Goal: Book appointment/travel/reservation

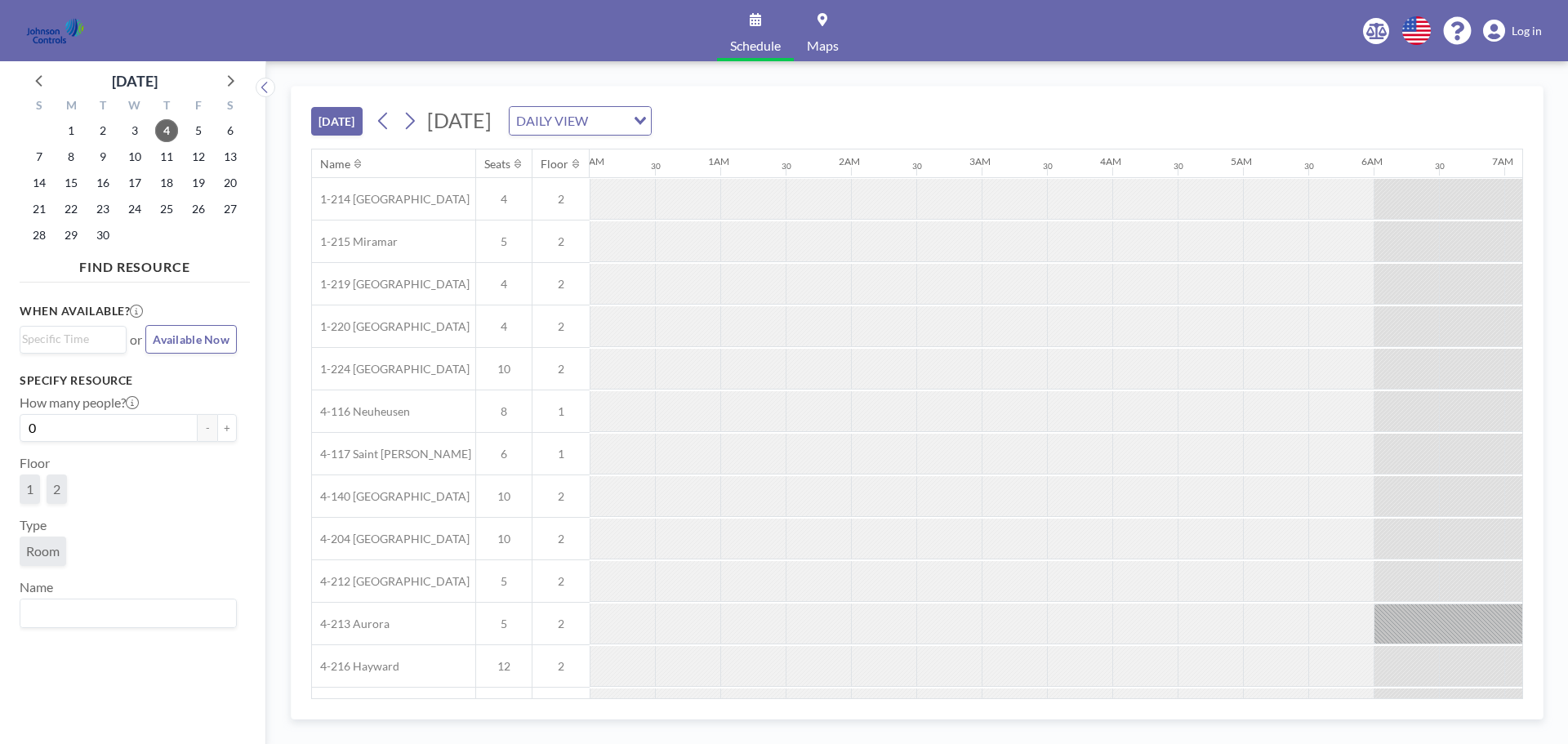
scroll to position [0, 915]
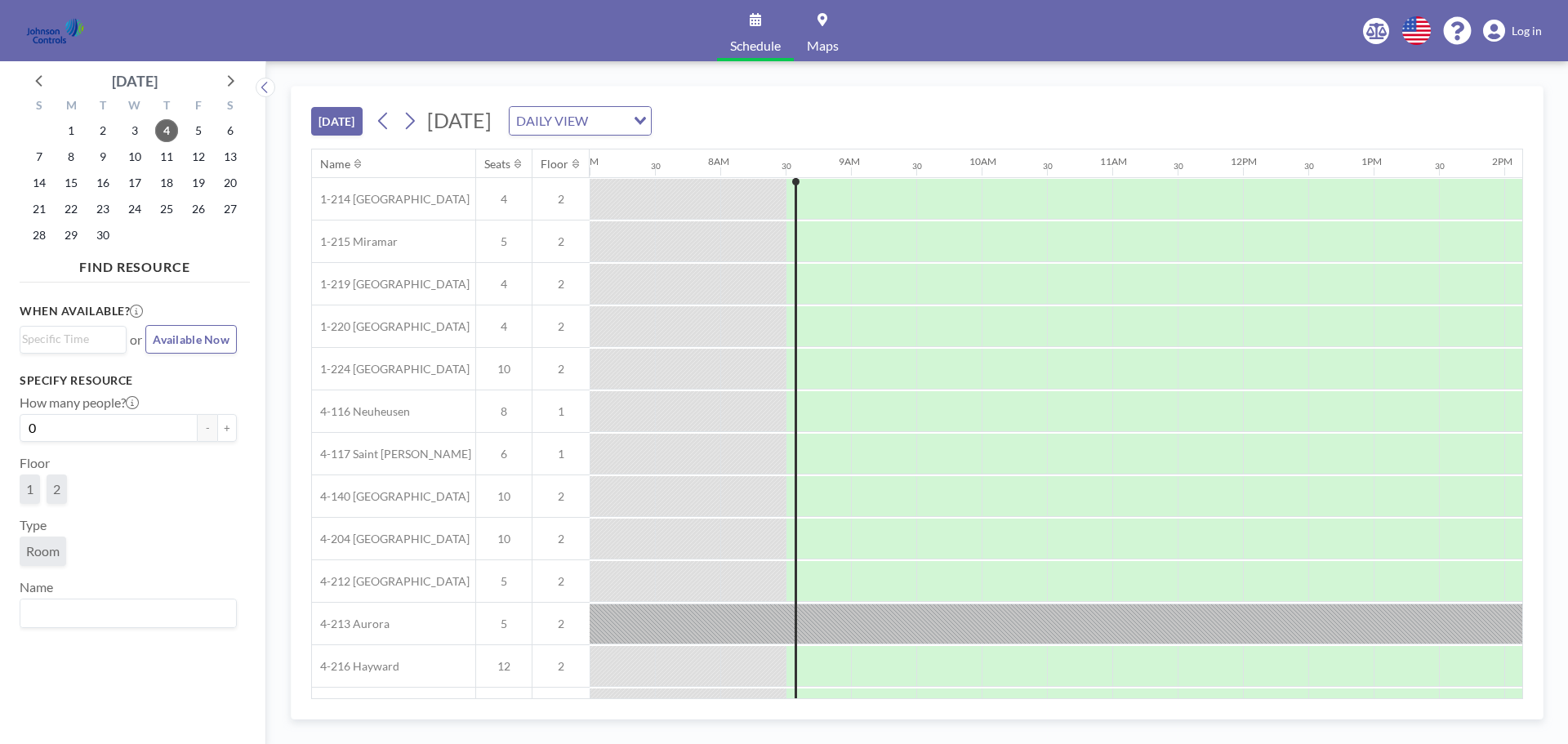
click at [134, 79] on div "[DATE]" at bounding box center [135, 80] width 46 height 23
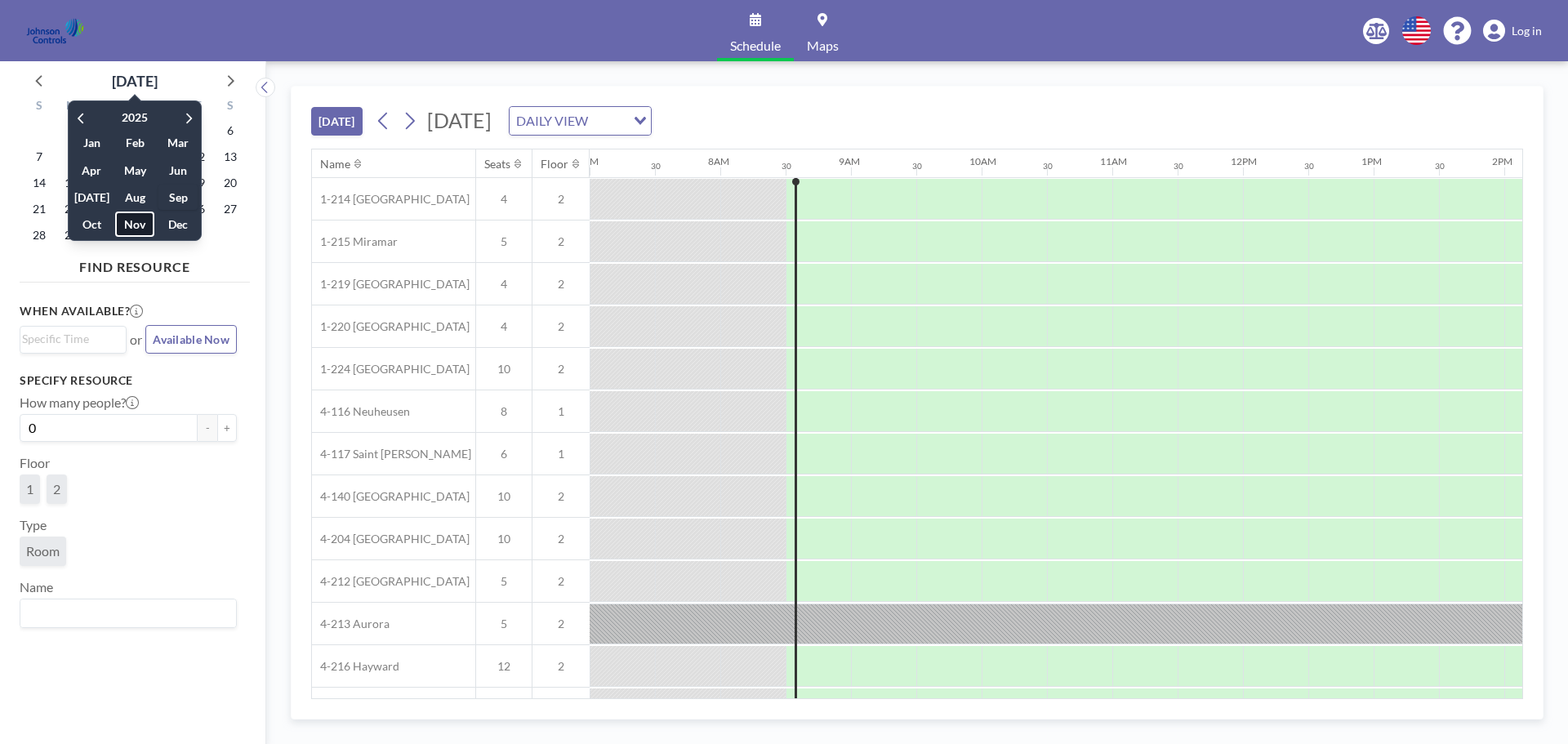
click at [139, 228] on span "Nov" at bounding box center [135, 224] width 39 height 26
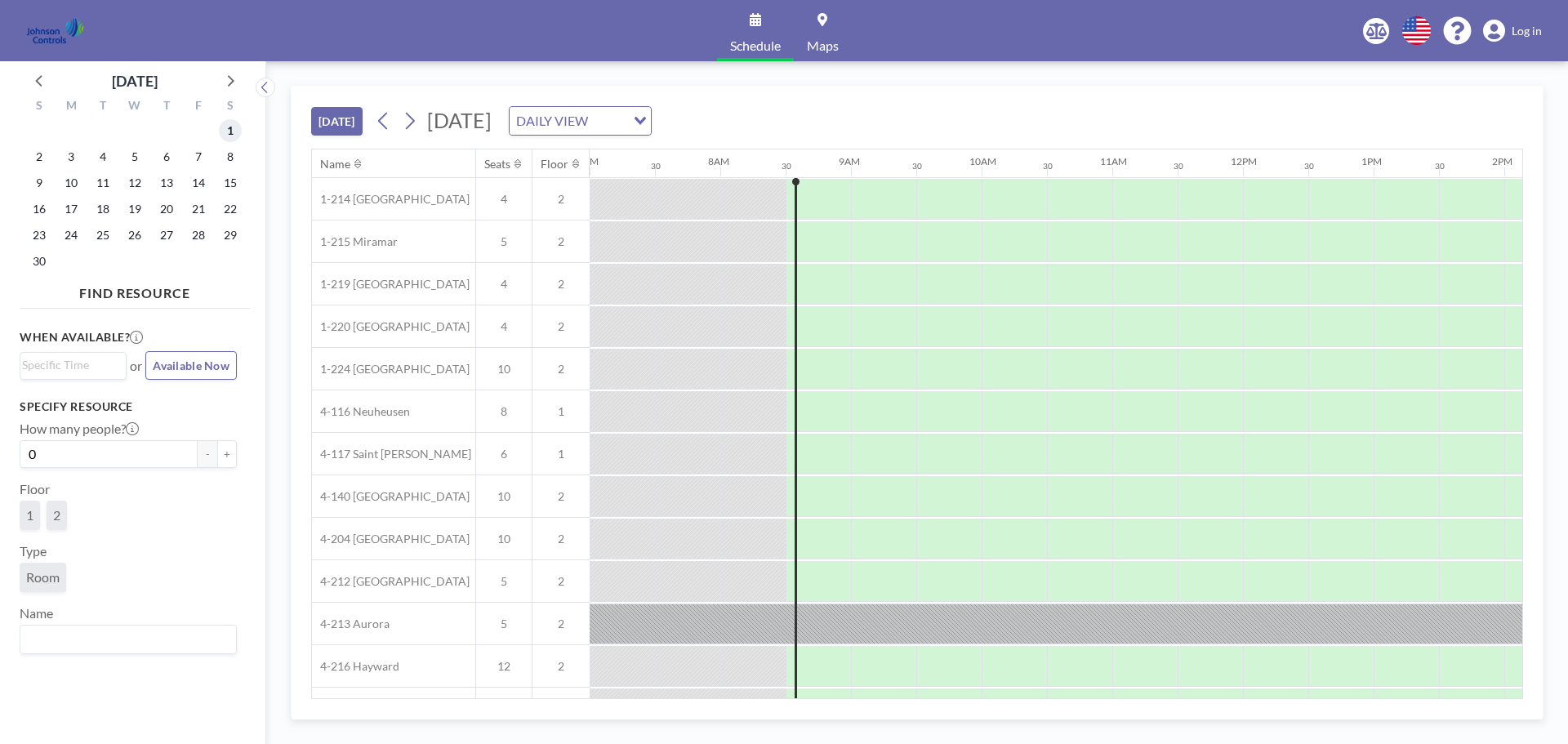
click at [231, 136] on span "1" at bounding box center [230, 130] width 23 height 23
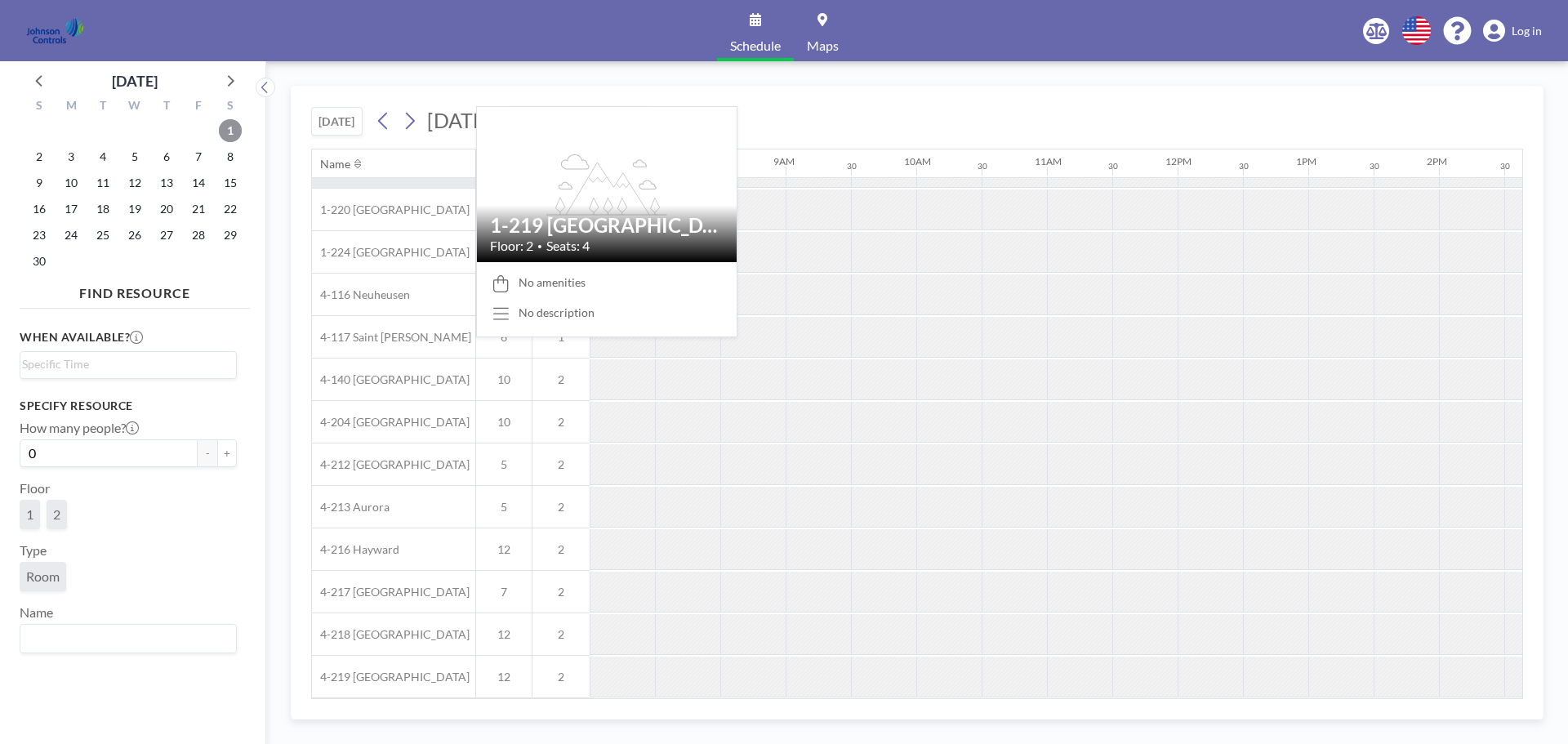
scroll to position [0, 980]
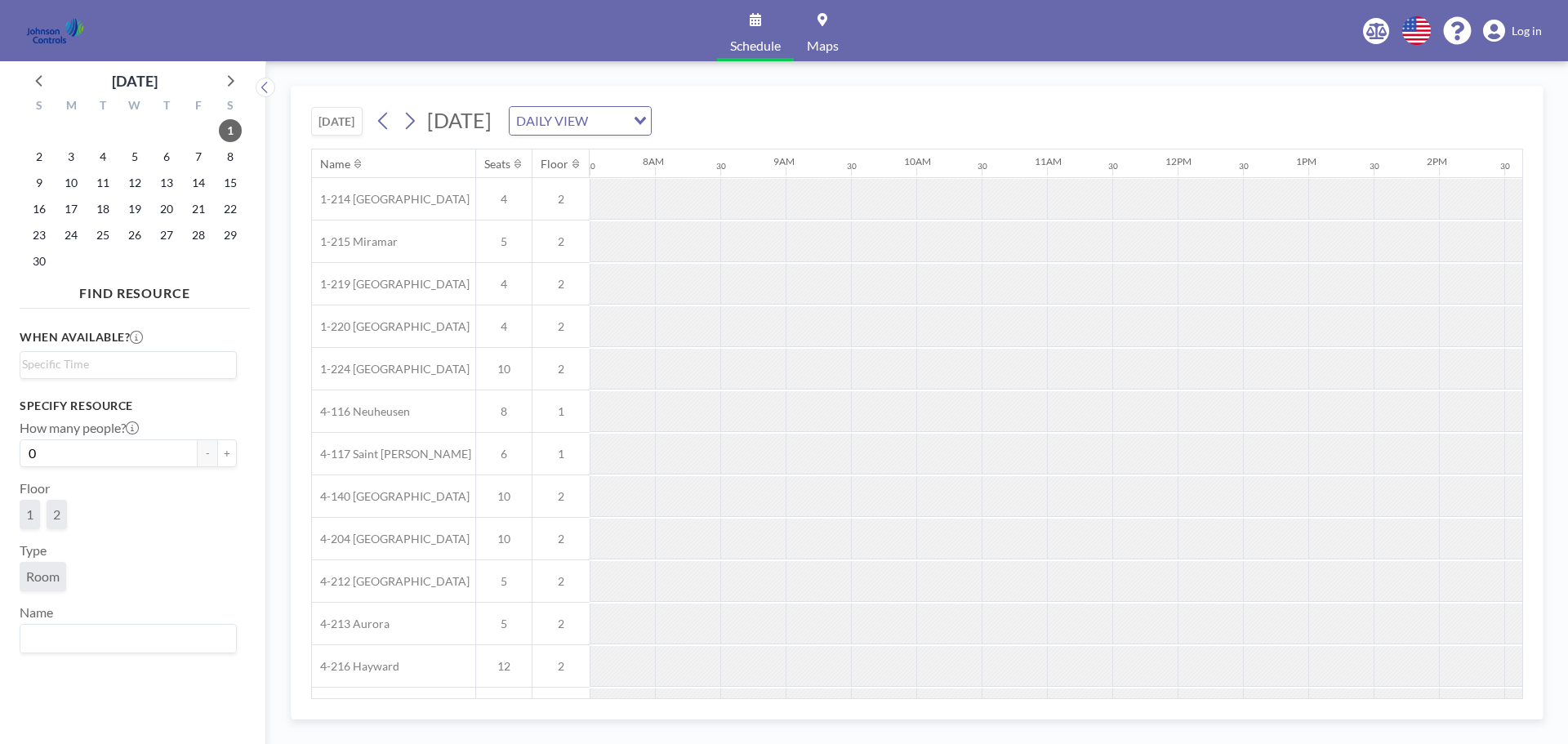
click at [823, 20] on icon at bounding box center [823, 19] width 10 height 13
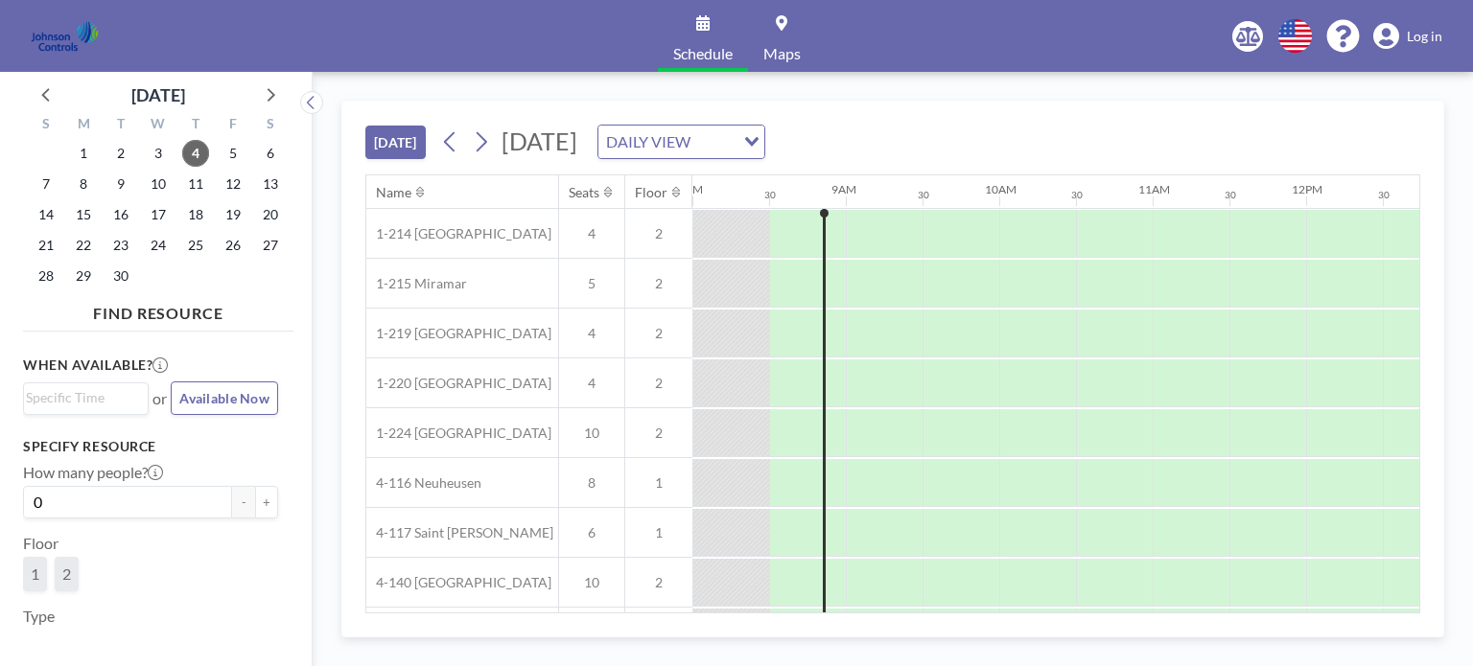
scroll to position [0, 1227]
click at [1429, 31] on span "Log in" at bounding box center [1424, 36] width 35 height 17
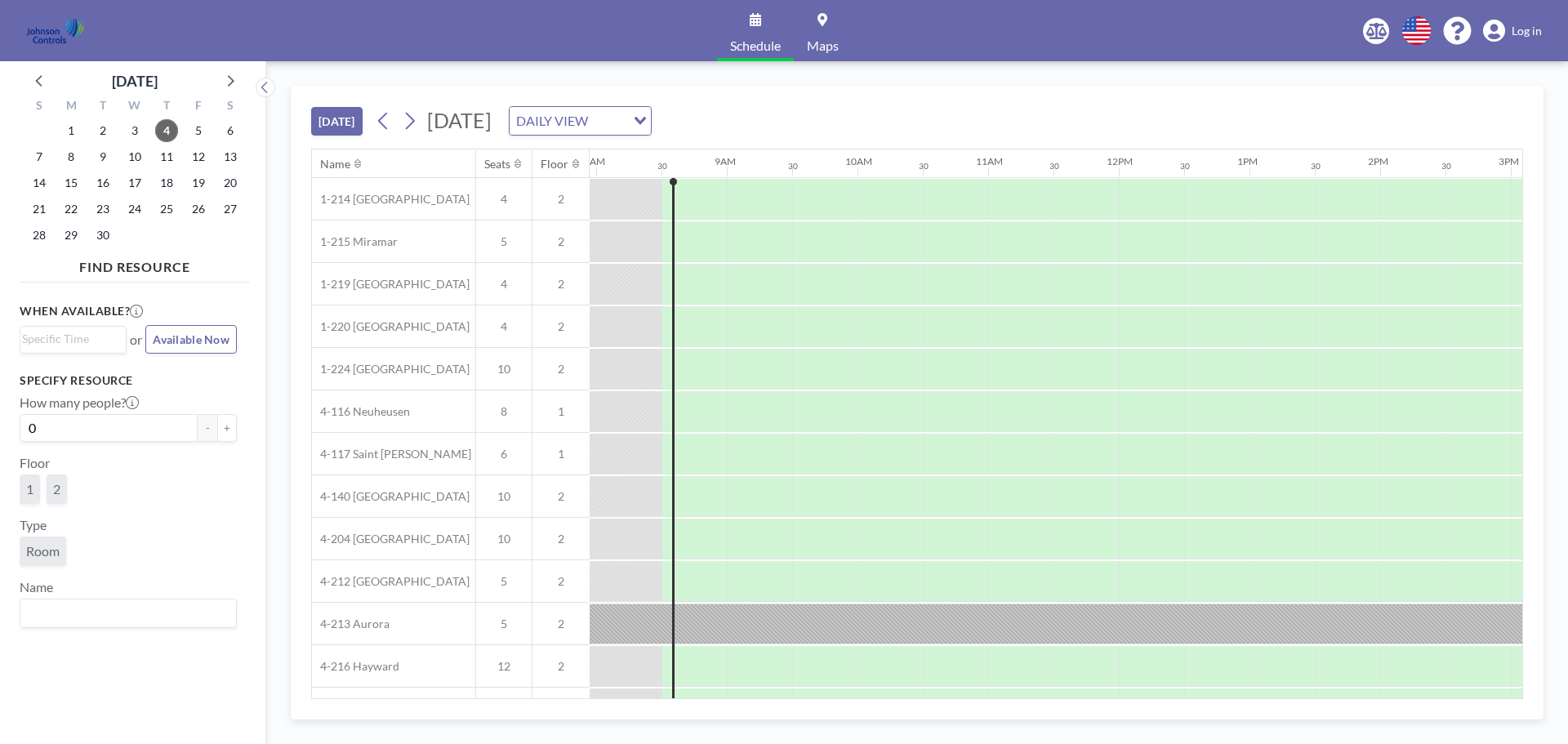
scroll to position [0, 1045]
click at [1526, 31] on span "Log in" at bounding box center [1526, 31] width 30 height 14
click at [1532, 33] on span "Log in" at bounding box center [1526, 31] width 30 height 14
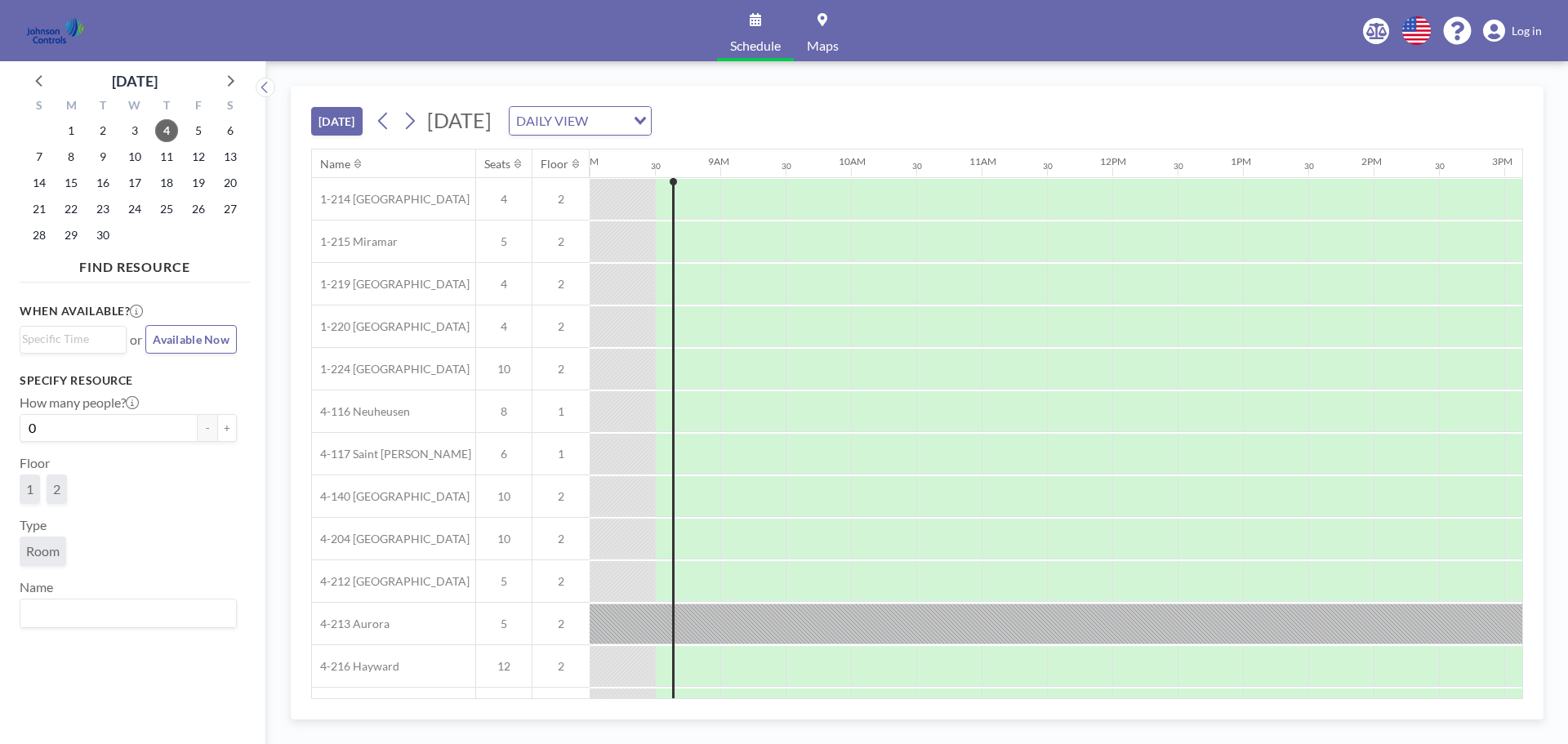
click at [1524, 32] on span "Log in" at bounding box center [1526, 31] width 30 height 14
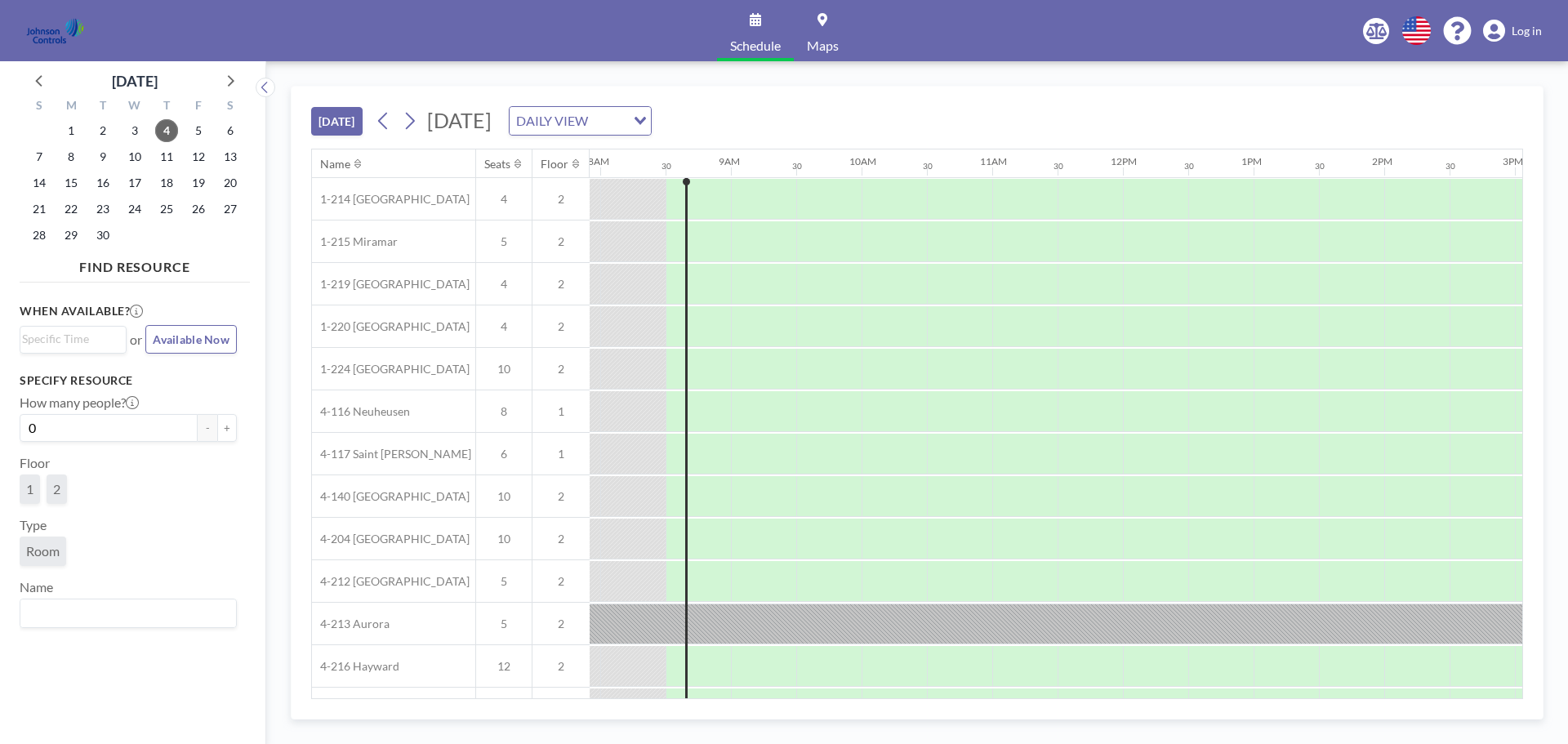
scroll to position [0, 1045]
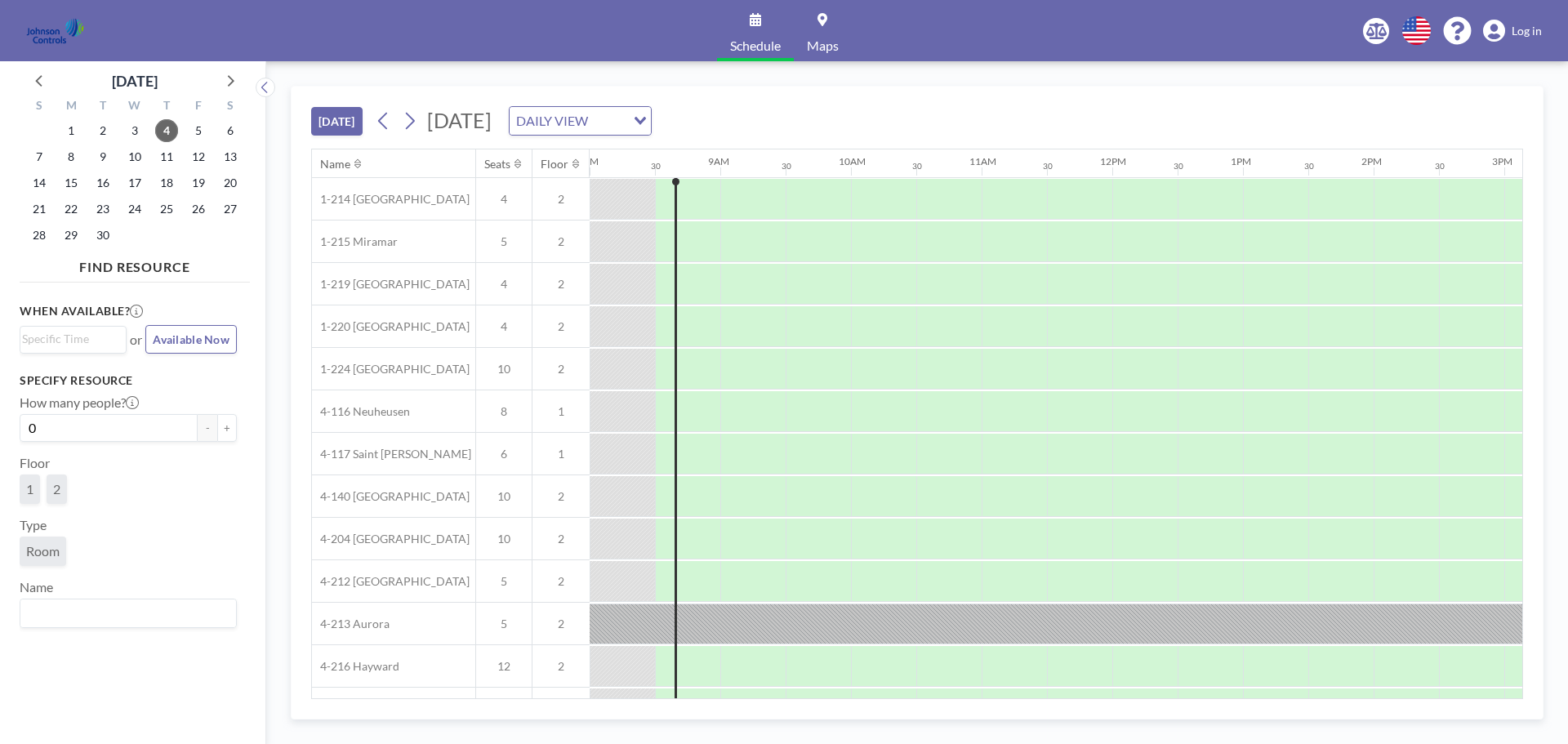
click at [1505, 29] on icon at bounding box center [1494, 31] width 22 height 23
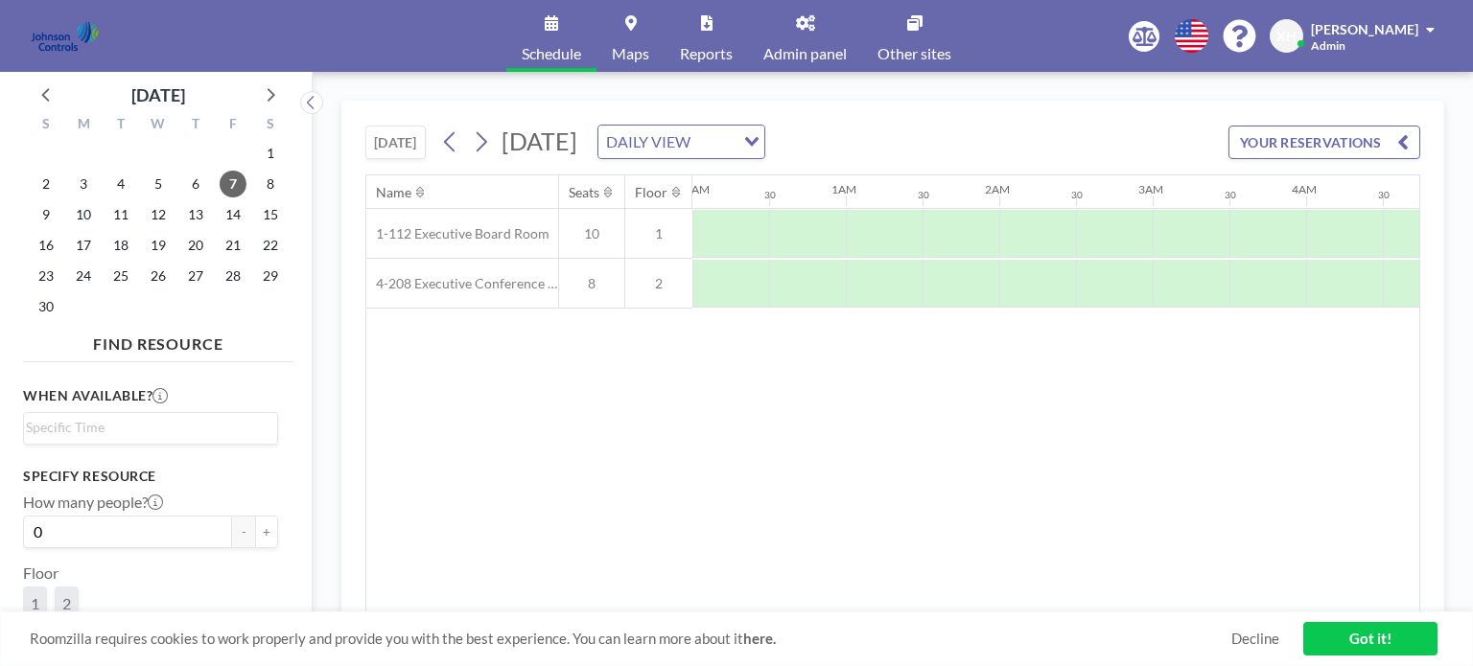
scroll to position [0, 1151]
click at [813, 46] on span "Admin panel" at bounding box center [804, 53] width 83 height 15
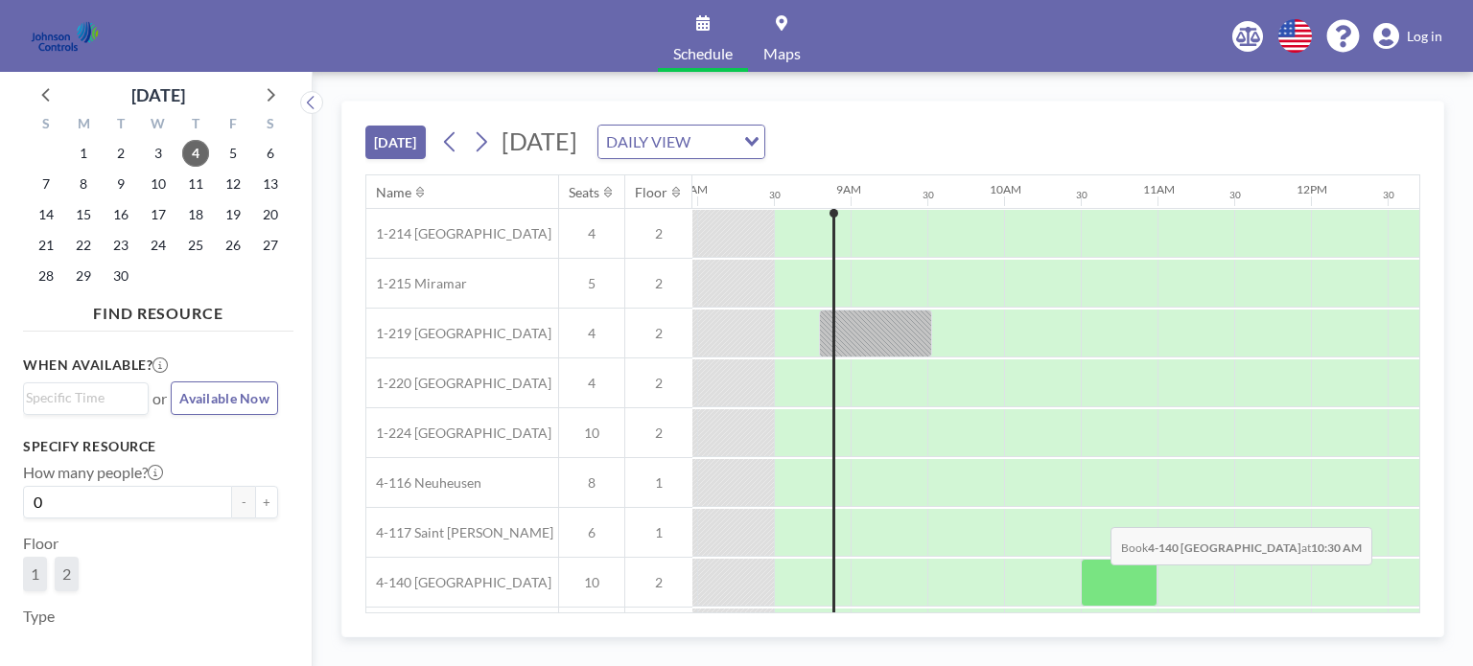
scroll to position [0, 1227]
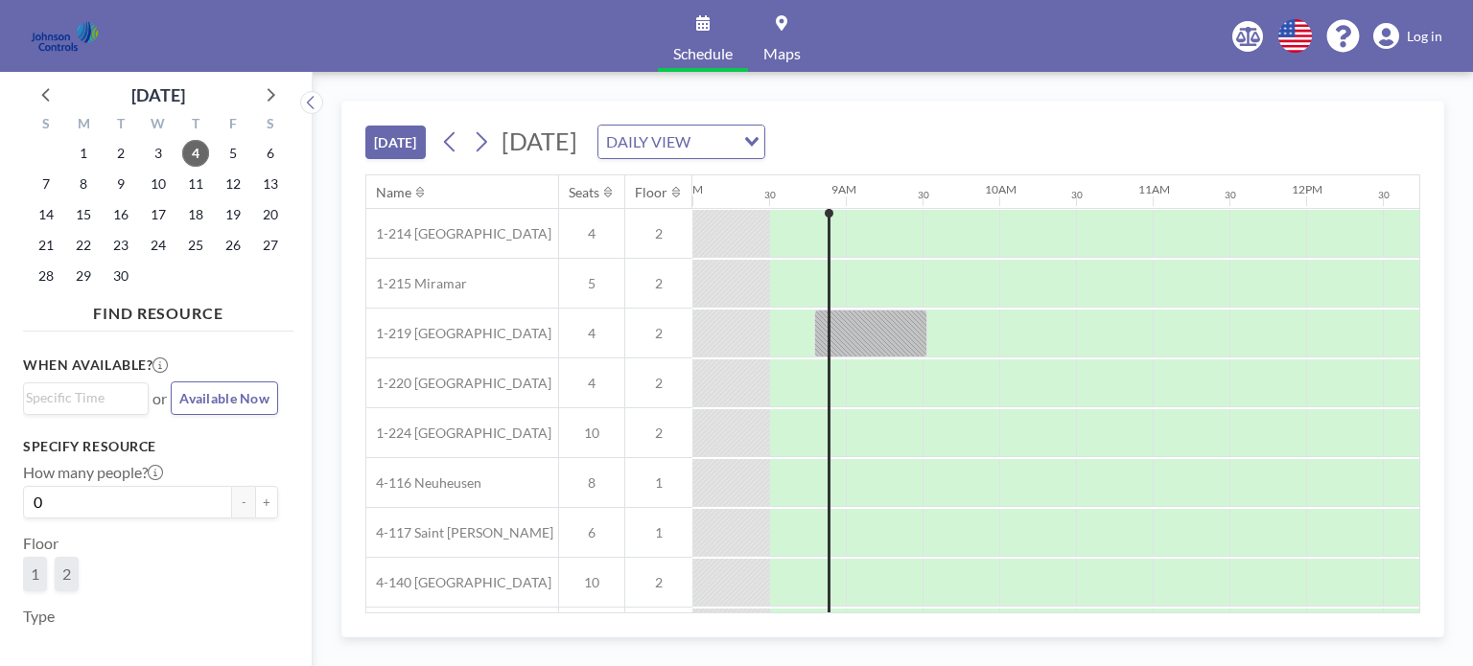
click at [1411, 34] on span "Log in" at bounding box center [1424, 36] width 35 height 17
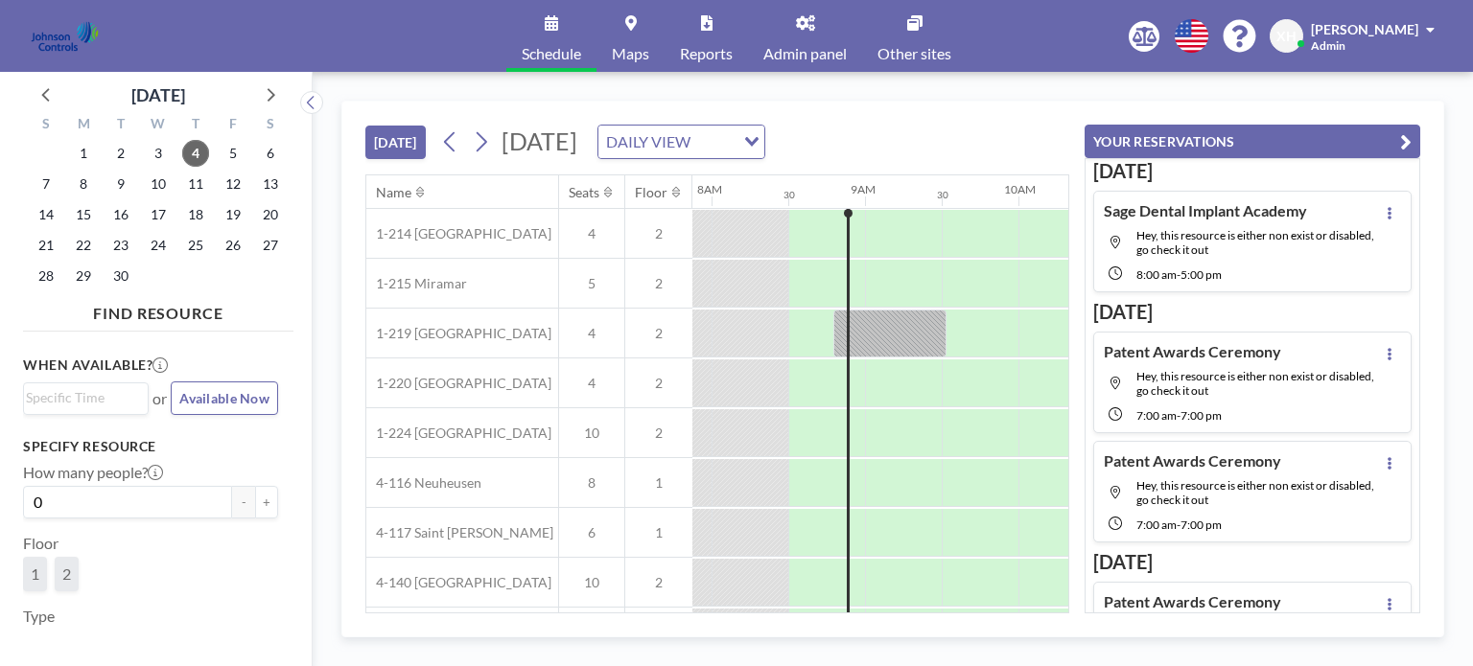
scroll to position [0, 1227]
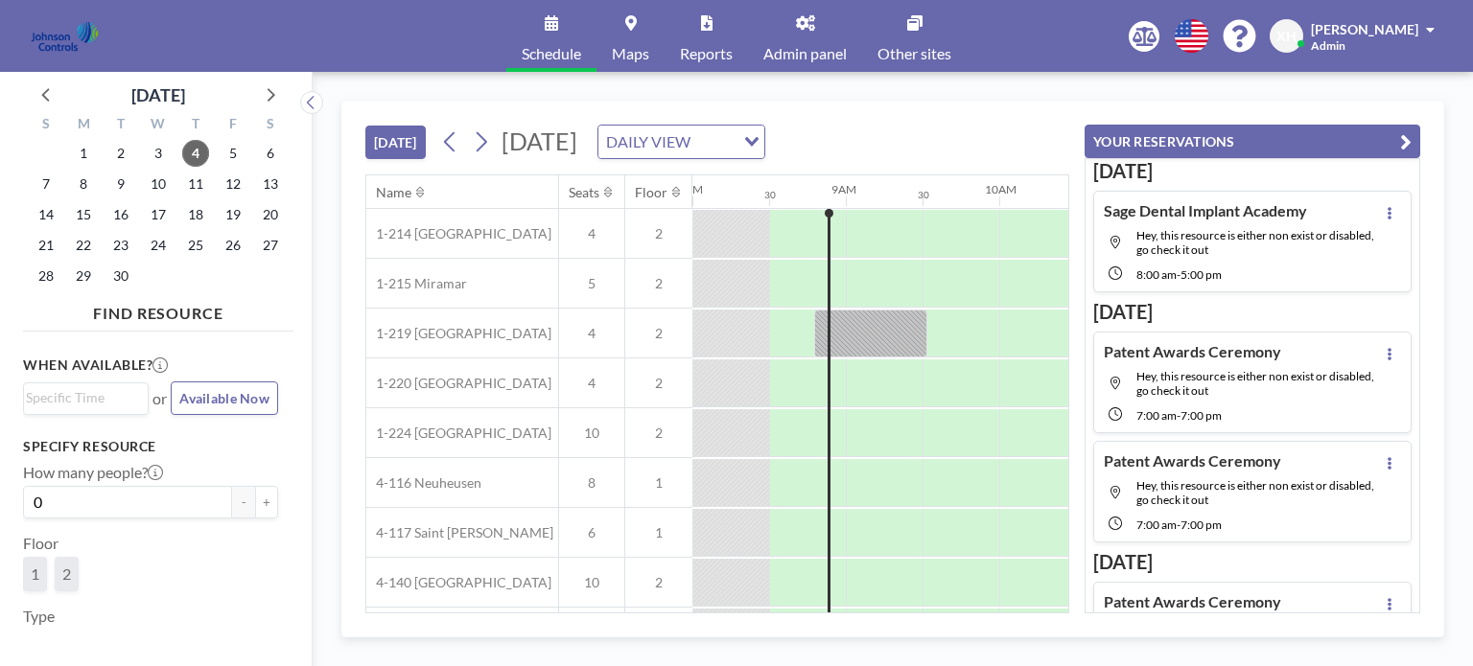
click at [821, 33] on link "Admin panel" at bounding box center [805, 36] width 114 height 72
